Goal: Find specific page/section

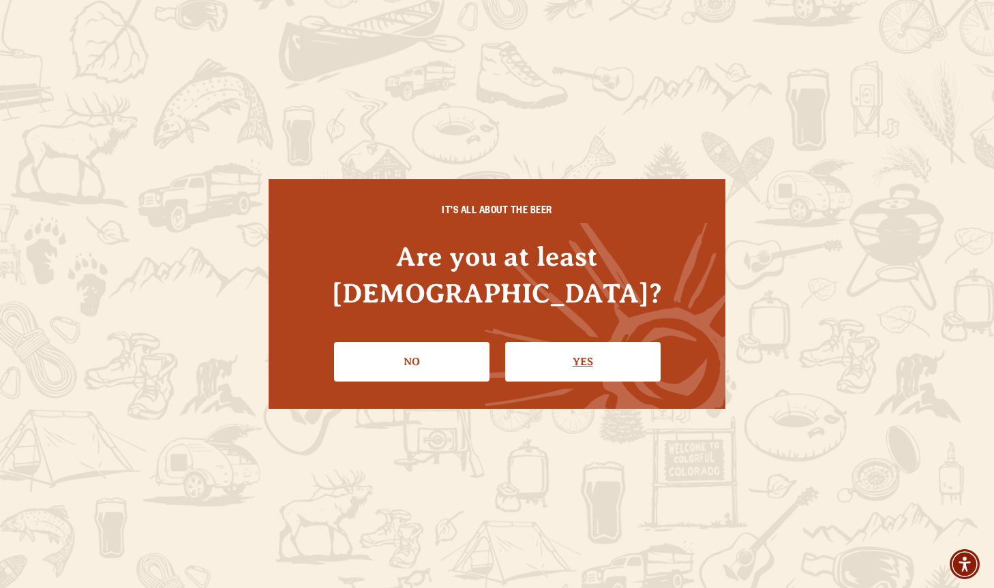
click at [576, 342] on link "Yes" at bounding box center [582, 362] width 155 height 40
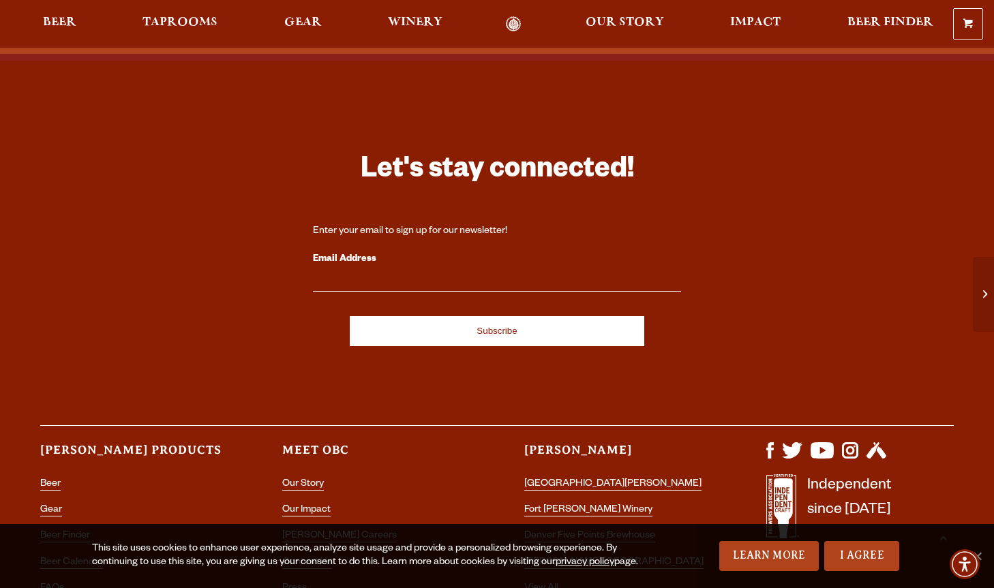
scroll to position [3684, 0]
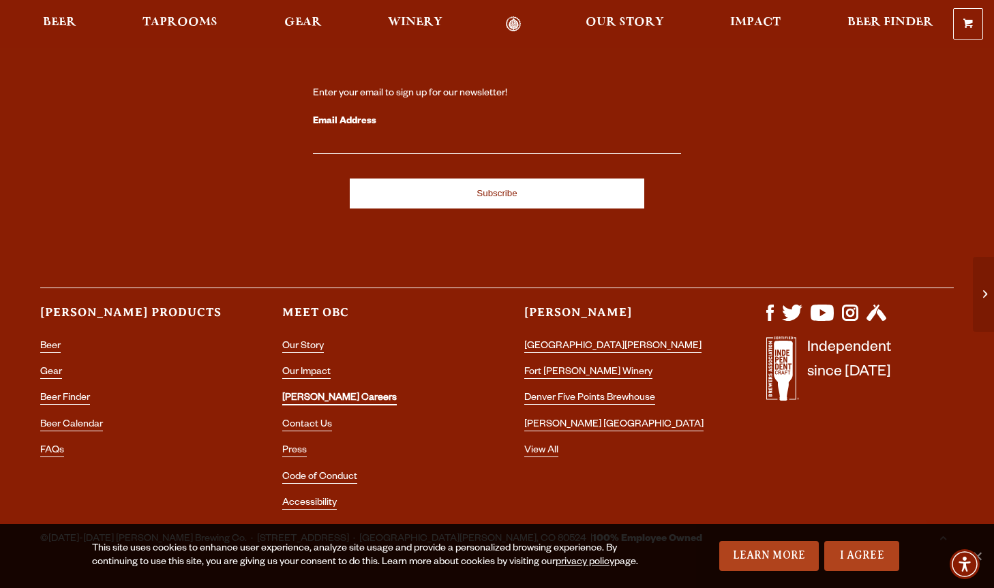
click at [325, 393] on link "[PERSON_NAME] Careers" at bounding box center [339, 399] width 115 height 12
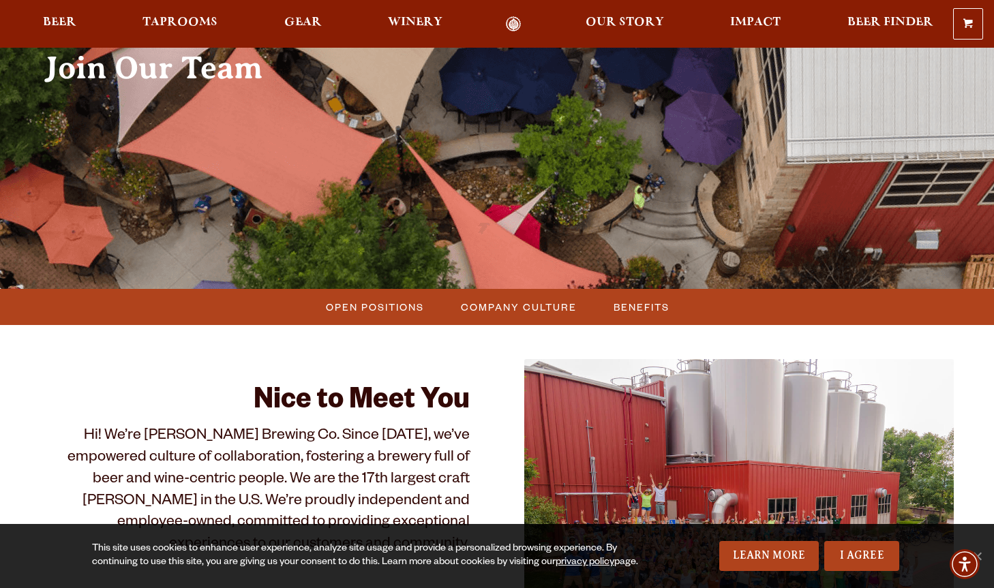
scroll to position [153, 0]
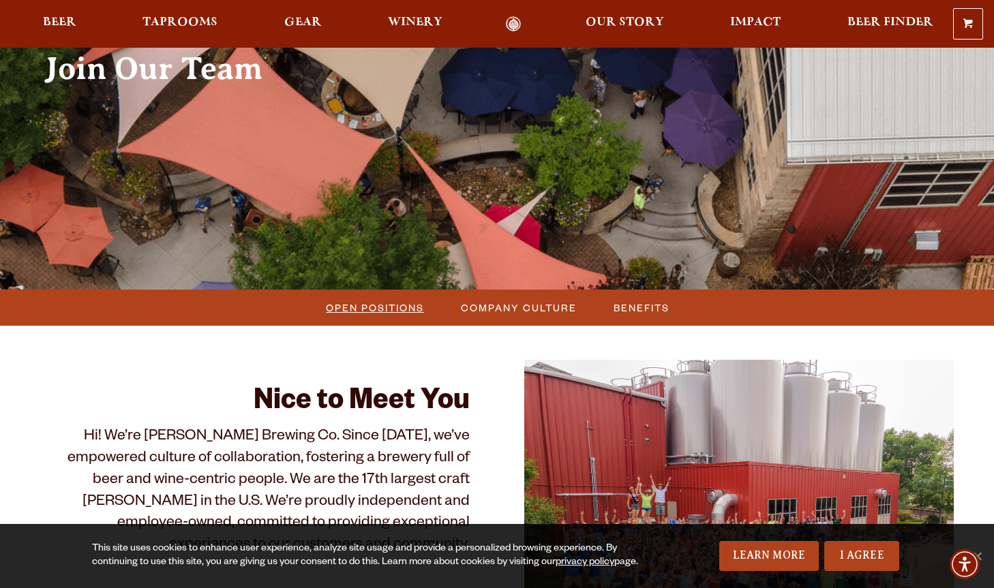
click at [370, 303] on span "Open Positions" at bounding box center [375, 308] width 98 height 20
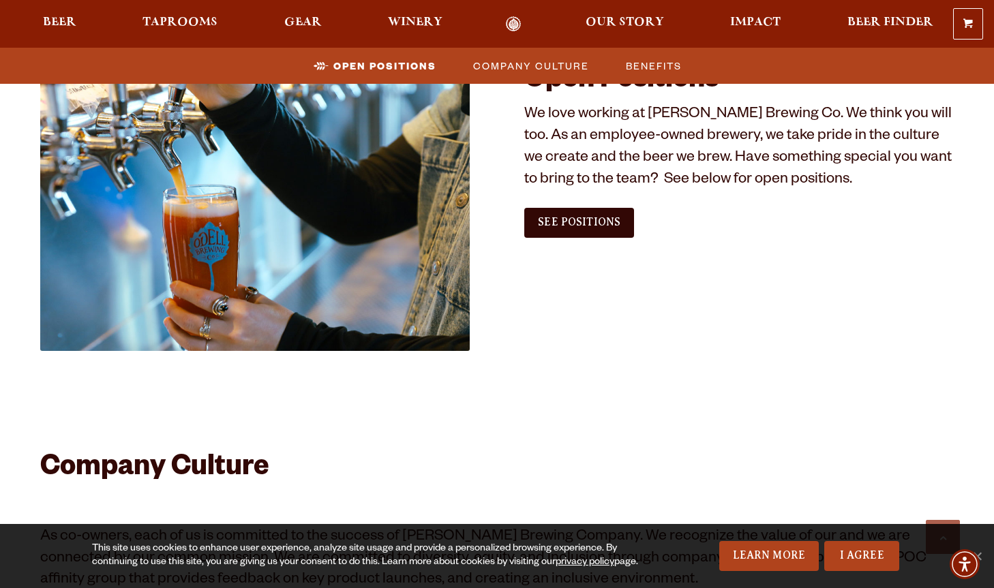
scroll to position [829, 0]
click at [580, 225] on span "See Positions" at bounding box center [579, 221] width 83 height 12
